Goal: Task Accomplishment & Management: Manage account settings

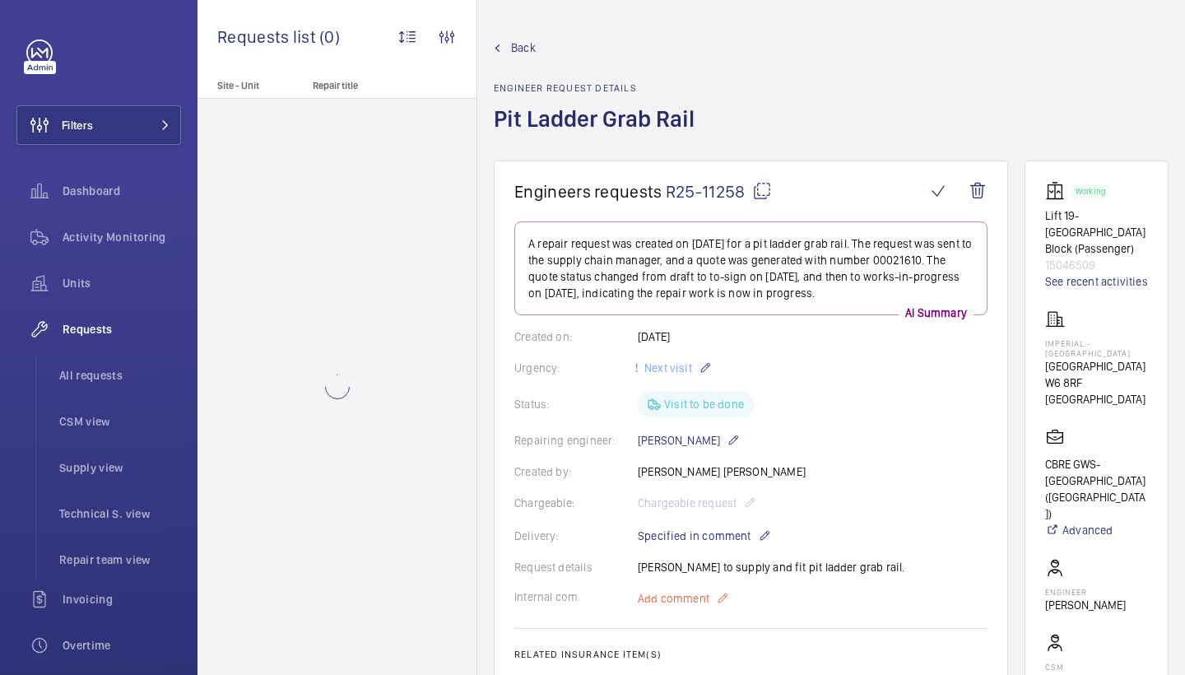
click at [668, 589] on p "Add comment" at bounding box center [699, 598] width 123 height 20
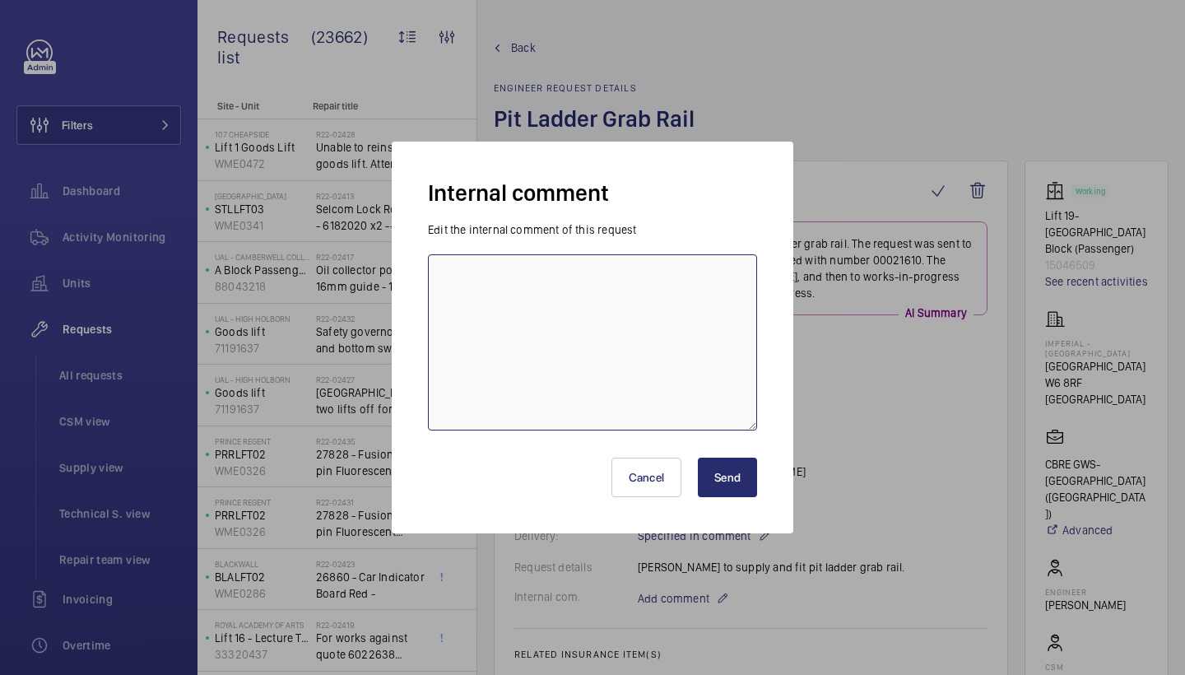
click at [658, 398] on textarea at bounding box center [592, 342] width 329 height 176
paste textarea "[PERSON_NAME] attending [DATE]"
type textarea "[PERSON_NAME] attending [DATE] - jc"
click at [752, 478] on button "Send" at bounding box center [727, 478] width 59 height 40
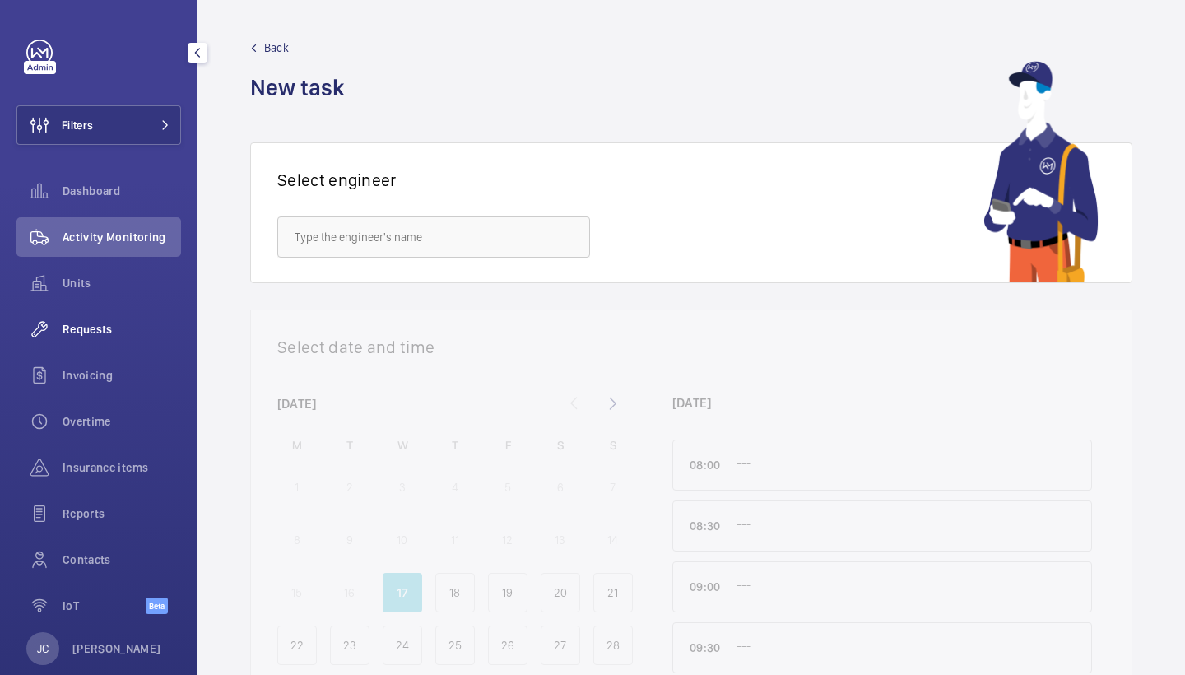
click at [131, 334] on span "Requests" at bounding box center [122, 329] width 119 height 16
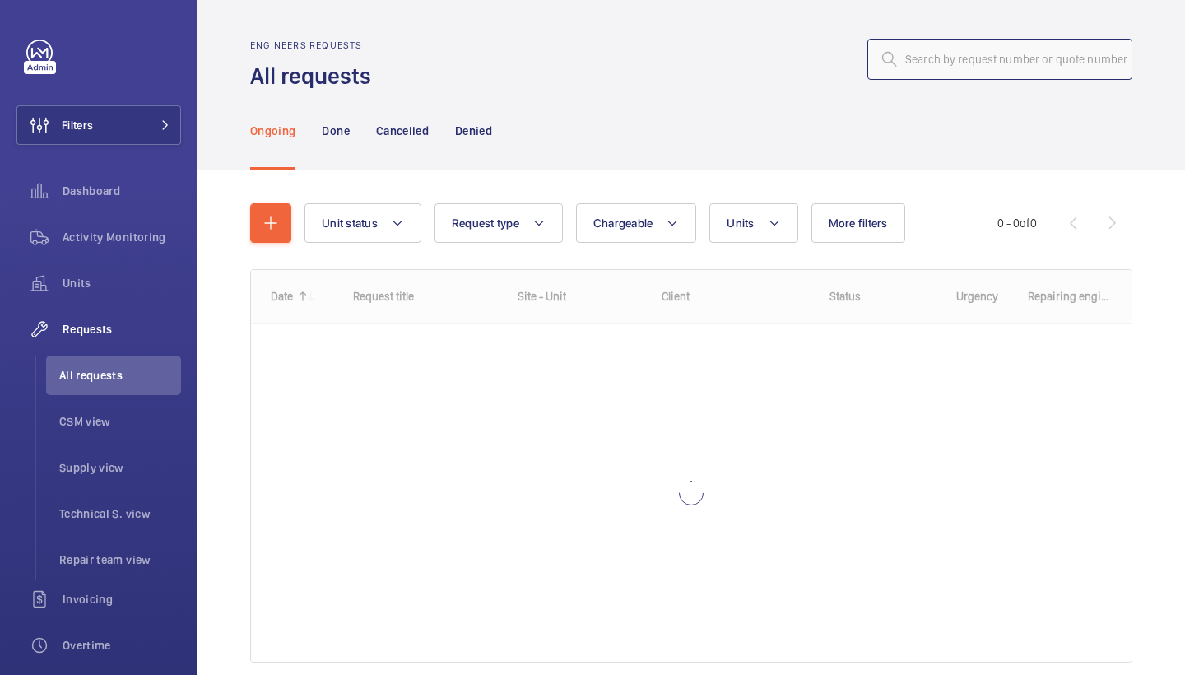
click at [1038, 70] on input "text" at bounding box center [999, 59] width 265 height 41
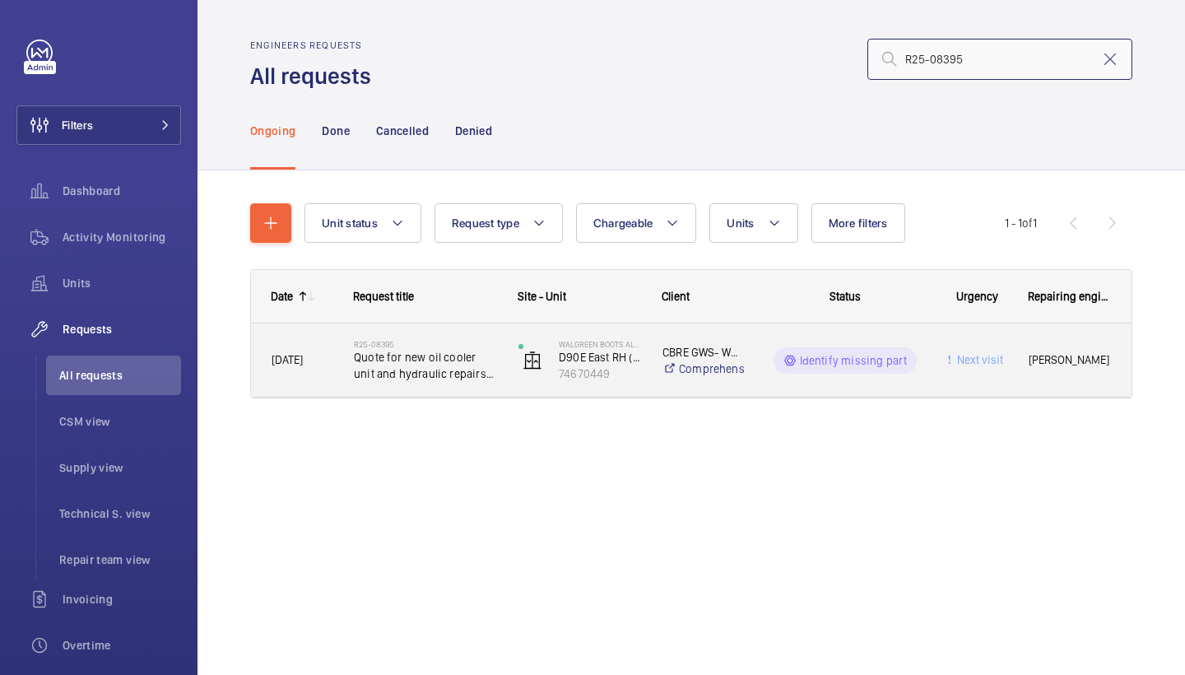
type input "R25-08395"
click at [424, 368] on span "Quote for new oil cooler unit and hydraulic repairs to fit part" at bounding box center [425, 365] width 143 height 33
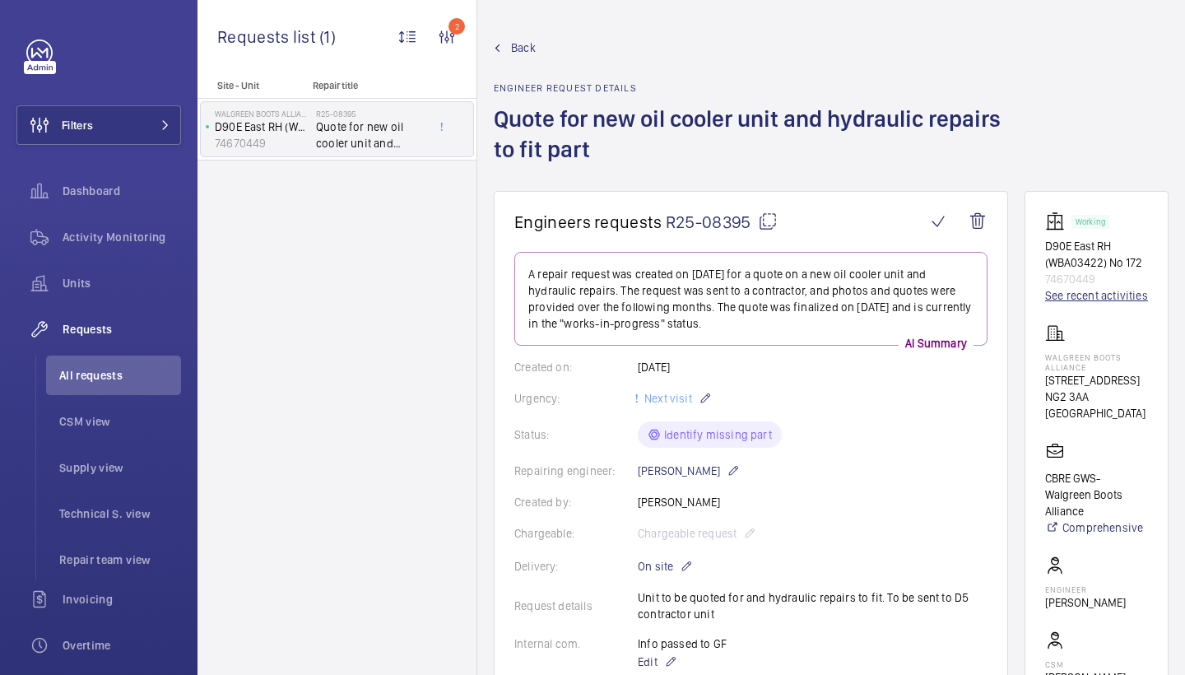
click at [1079, 294] on link "See recent activities" at bounding box center [1096, 295] width 103 height 16
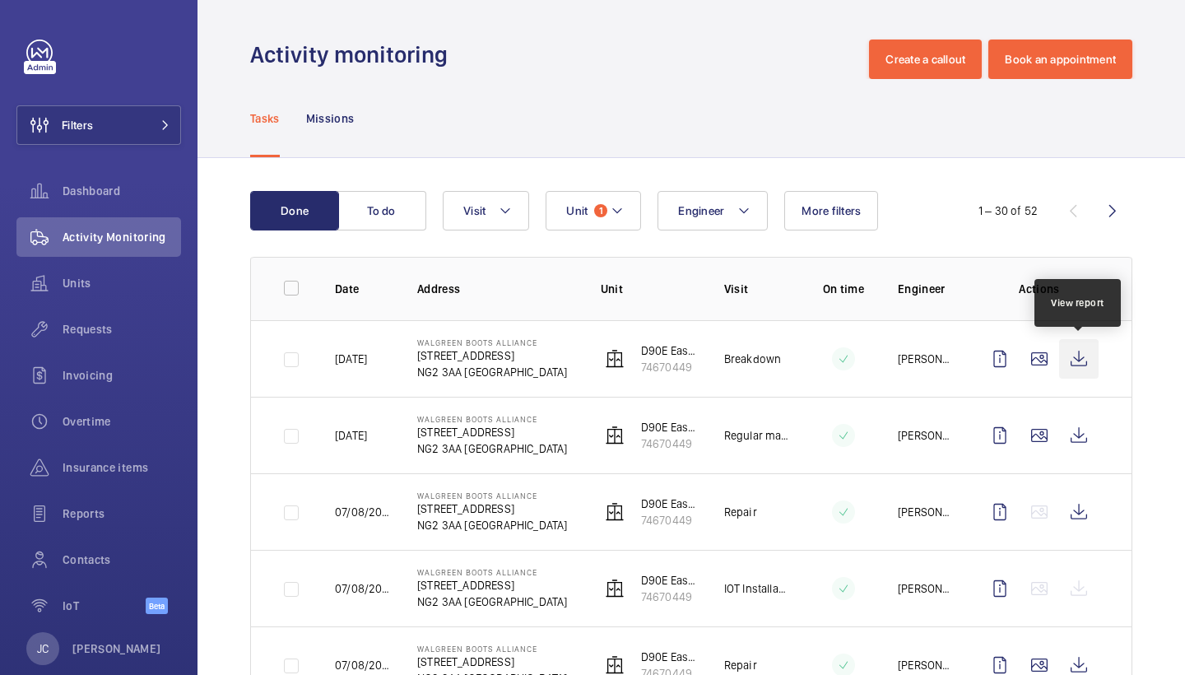
click at [1075, 365] on wm-front-icon-button at bounding box center [1079, 359] width 40 height 40
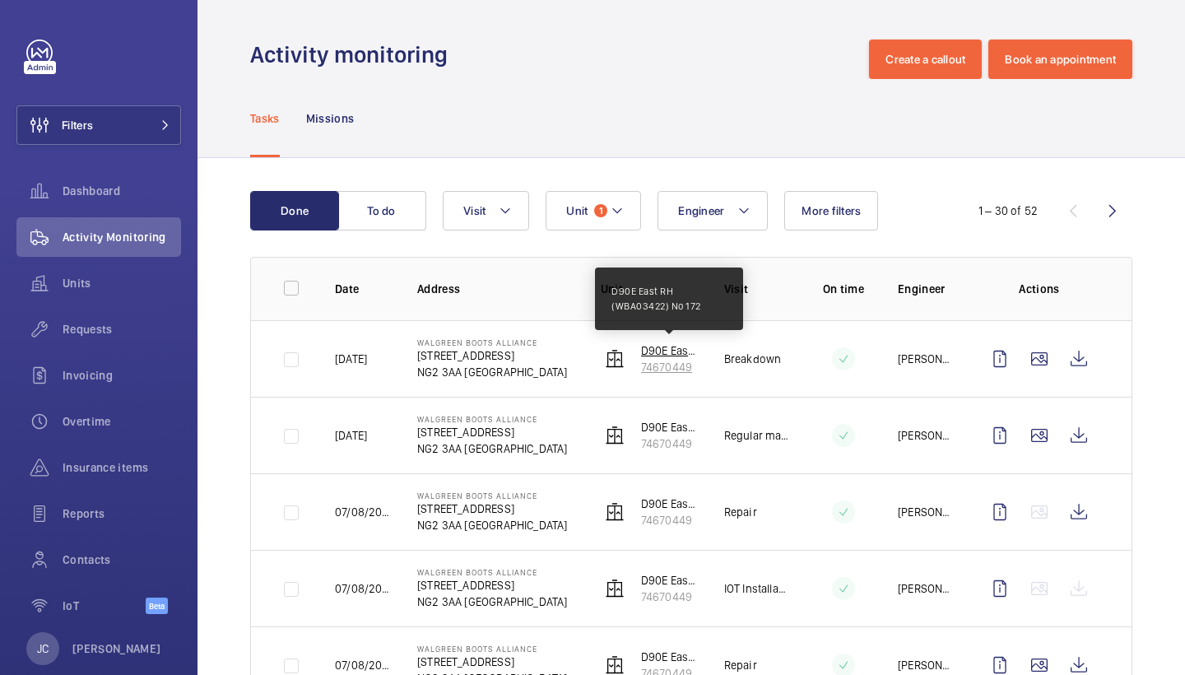
click at [654, 354] on p "D90E East RH (WBA03422) No 172" at bounding box center [669, 350] width 57 height 16
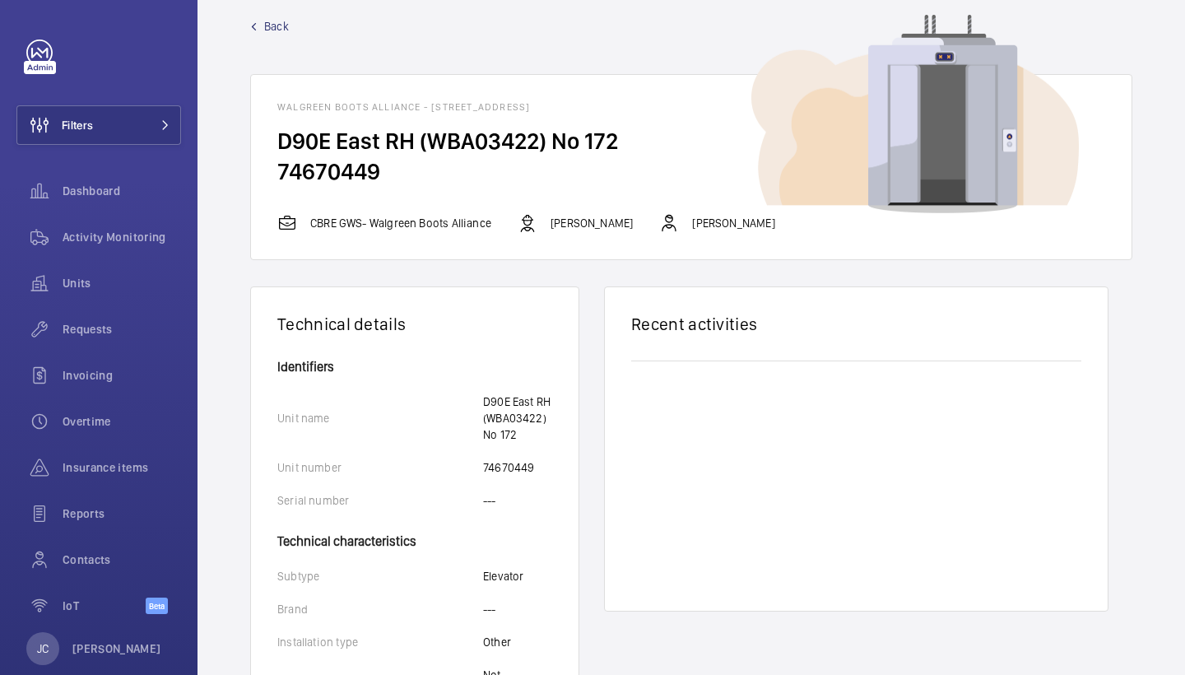
scroll to position [20, 0]
